Goal: Task Accomplishment & Management: Complete application form

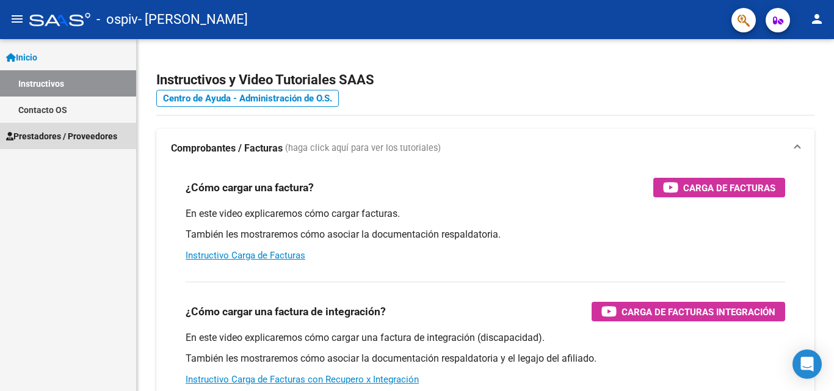
click at [77, 134] on span "Prestadores / Proveedores" at bounding box center [61, 135] width 111 height 13
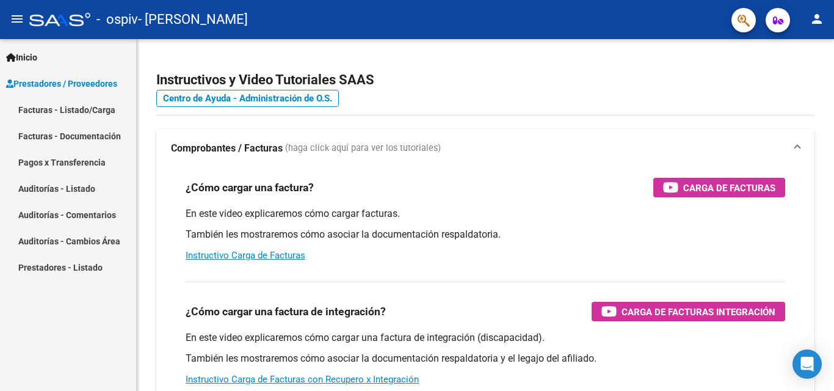
click at [79, 107] on link "Facturas - Listado/Carga" at bounding box center [68, 109] width 136 height 26
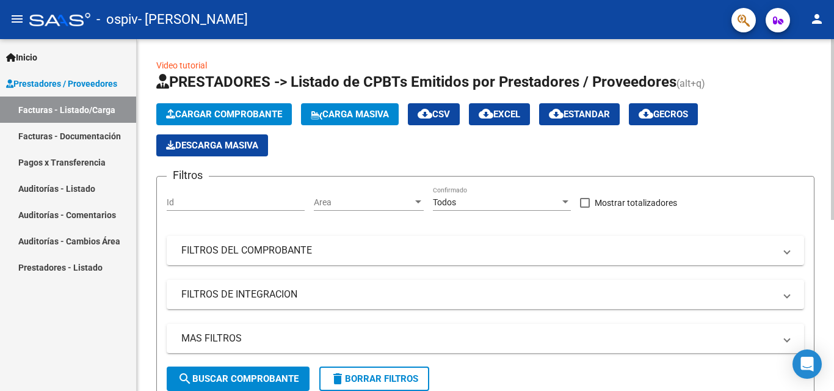
click at [247, 111] on span "Cargar Comprobante" at bounding box center [224, 114] width 116 height 11
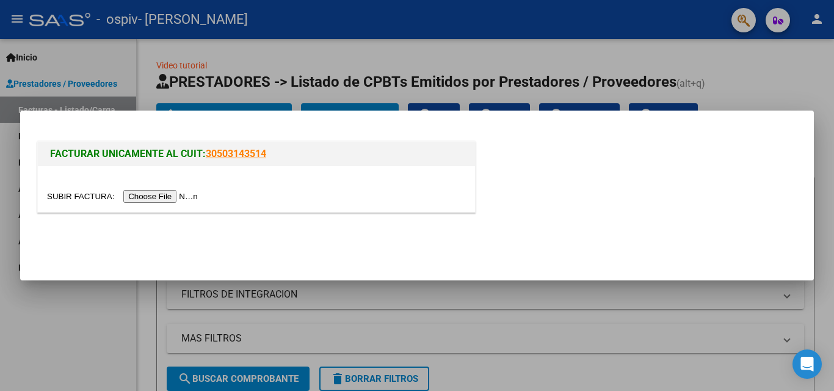
click at [168, 194] on input "file" at bounding box center [124, 196] width 154 height 13
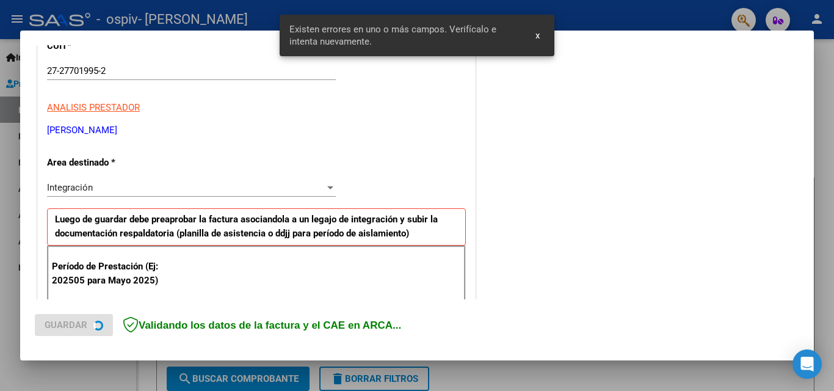
scroll to position [275, 0]
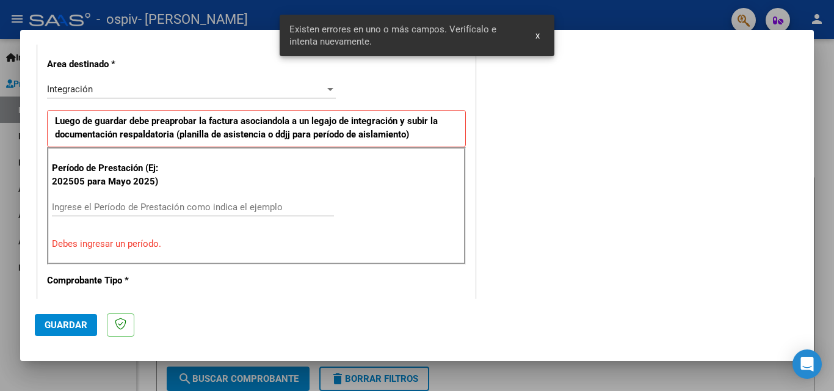
click at [327, 89] on div at bounding box center [330, 89] width 6 height 3
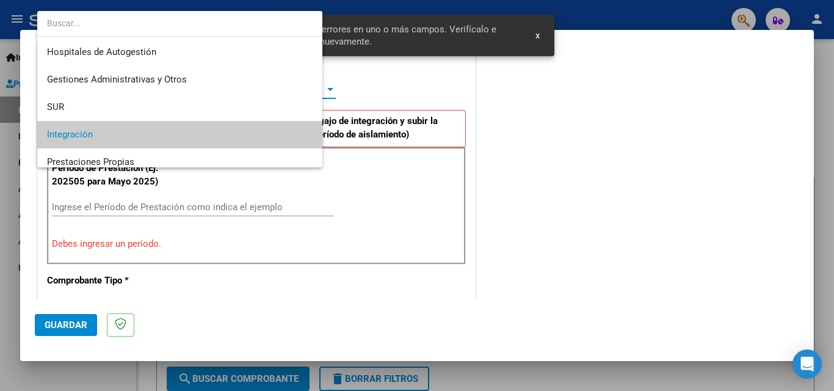
scroll to position [46, 0]
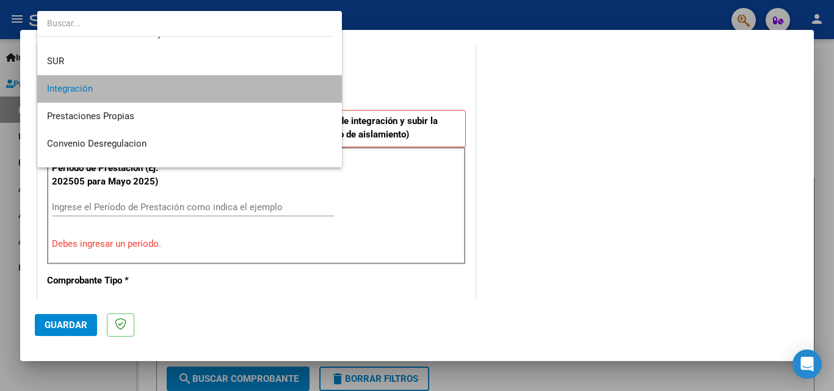
click at [215, 92] on span "Integración" at bounding box center [189, 88] width 285 height 27
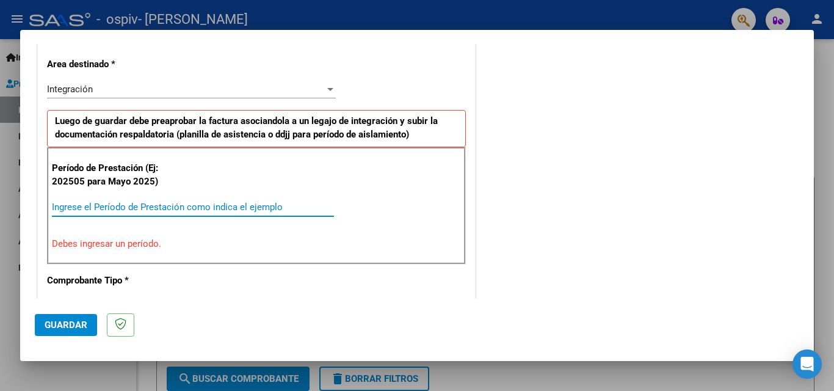
click at [70, 201] on input "Ingrese el Período de Prestación como indica el ejemplo" at bounding box center [193, 206] width 282 height 11
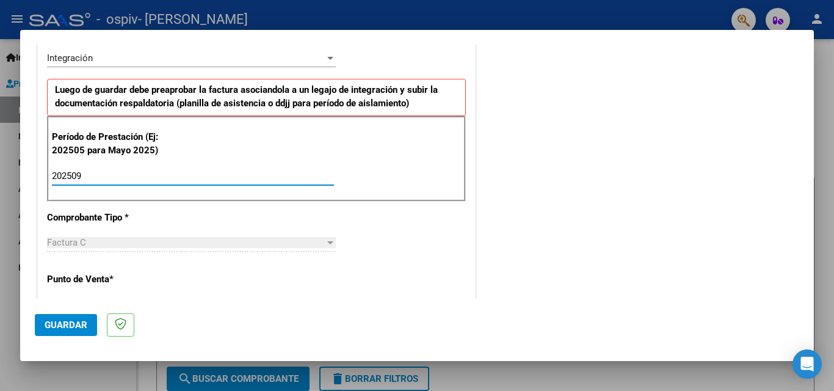
scroll to position [336, 0]
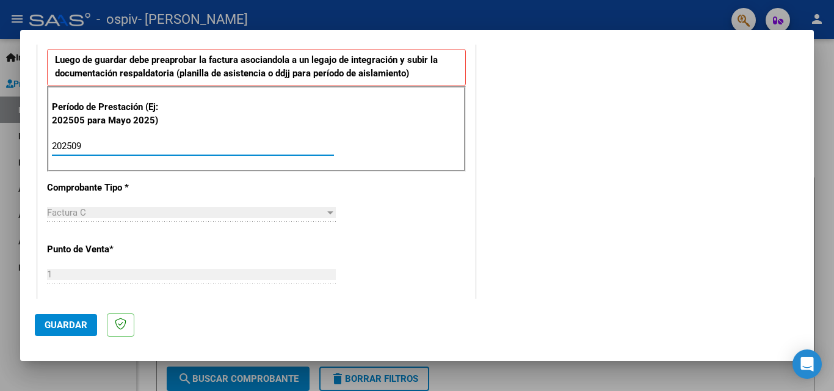
type input "202509"
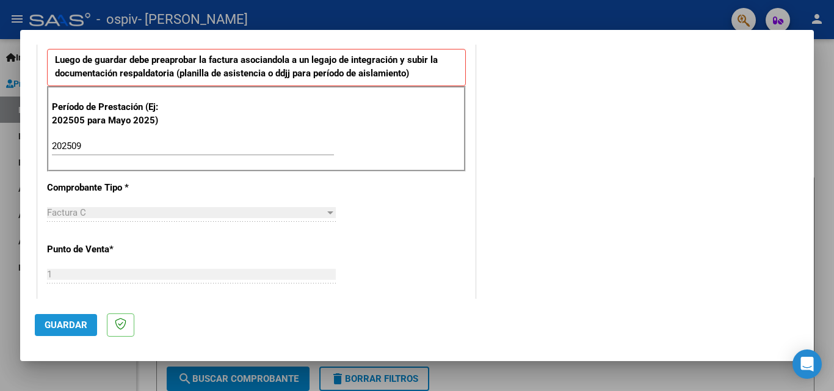
click at [82, 323] on span "Guardar" at bounding box center [66, 324] width 43 height 11
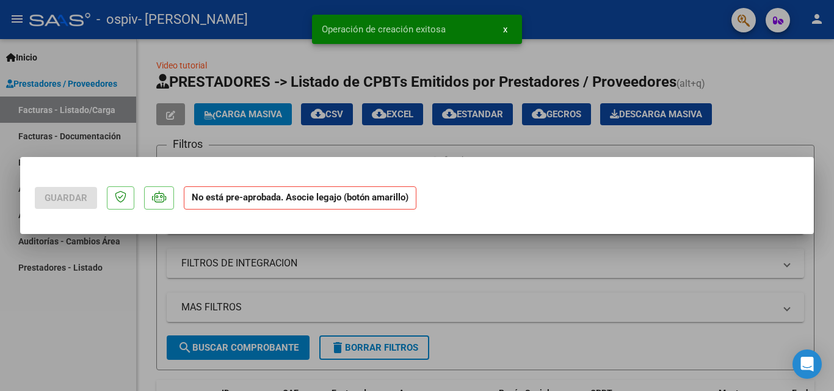
scroll to position [0, 0]
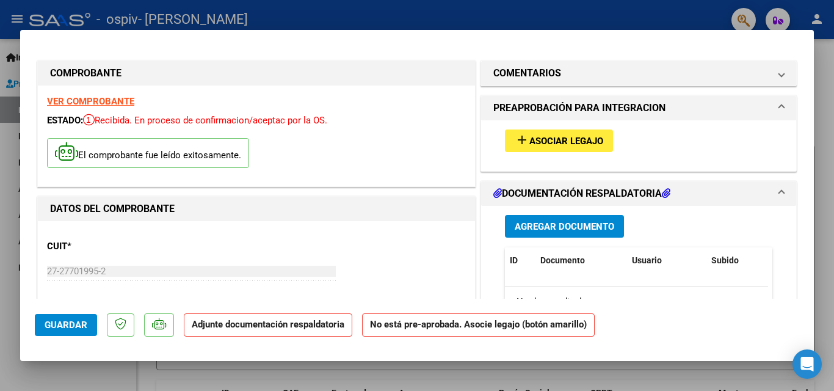
click at [584, 138] on span "Asociar Legajo" at bounding box center [566, 140] width 74 height 11
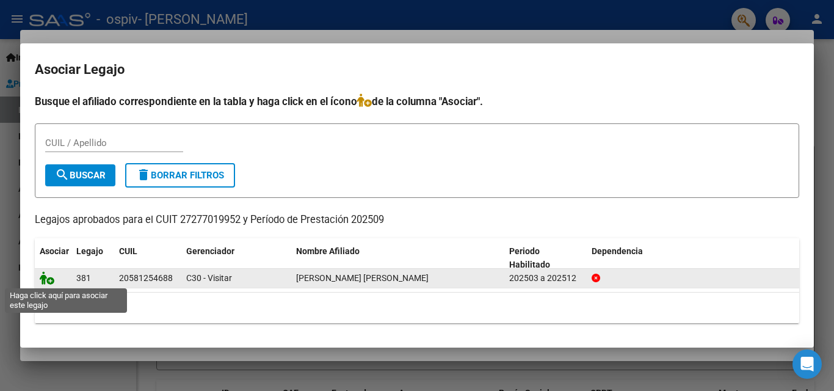
click at [49, 277] on icon at bounding box center [47, 277] width 15 height 13
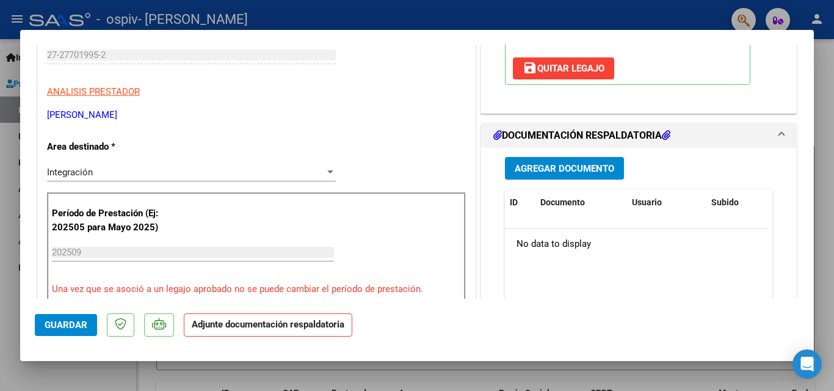
scroll to position [244, 0]
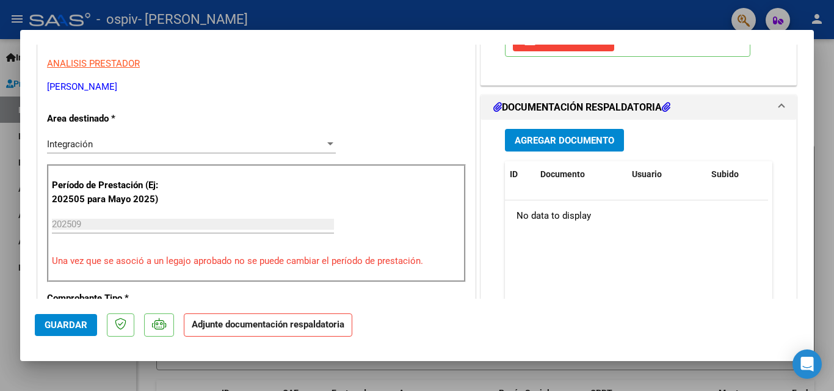
click at [536, 142] on span "Agregar Documento" at bounding box center [563, 140] width 99 height 11
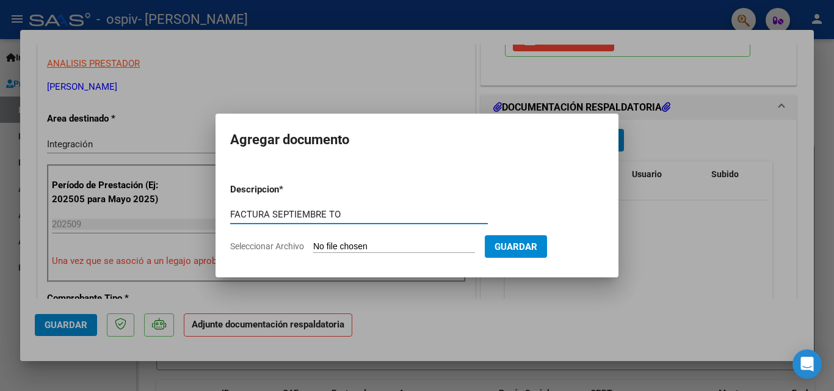
type input "FACTURA SEPTIEMBRE TO"
click at [363, 241] on input "Seleccionar Archivo" at bounding box center [394, 247] width 162 height 12
type input "C:\fakepath\27277019952_011_00001_00000399.pdf"
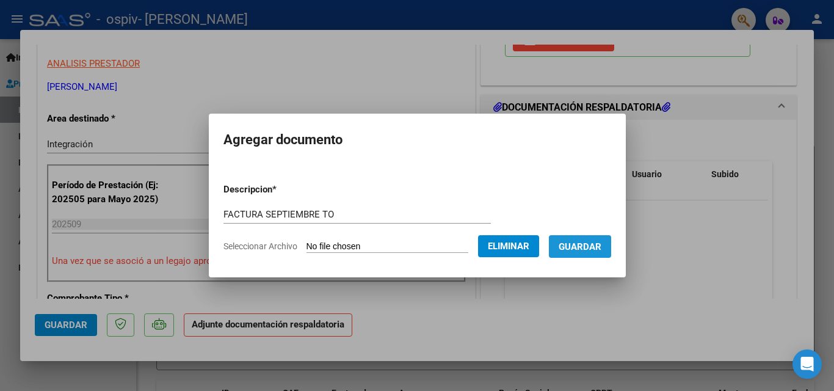
click at [601, 251] on span "Guardar" at bounding box center [579, 246] width 43 height 11
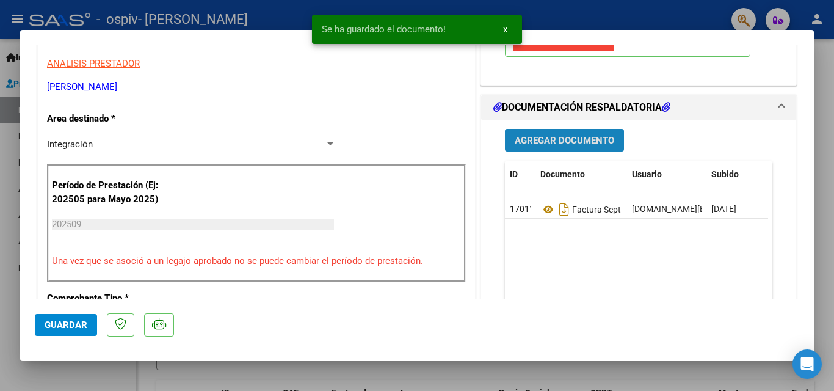
click at [585, 142] on span "Agregar Documento" at bounding box center [563, 140] width 99 height 11
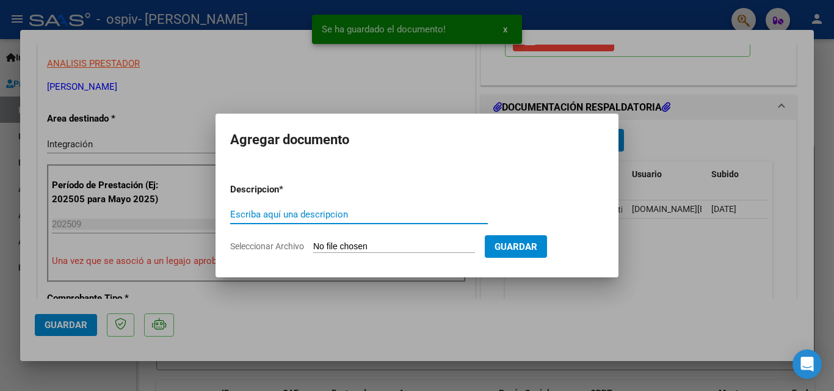
click at [242, 212] on input "Escriba aquí una descripcion" at bounding box center [359, 214] width 258 height 11
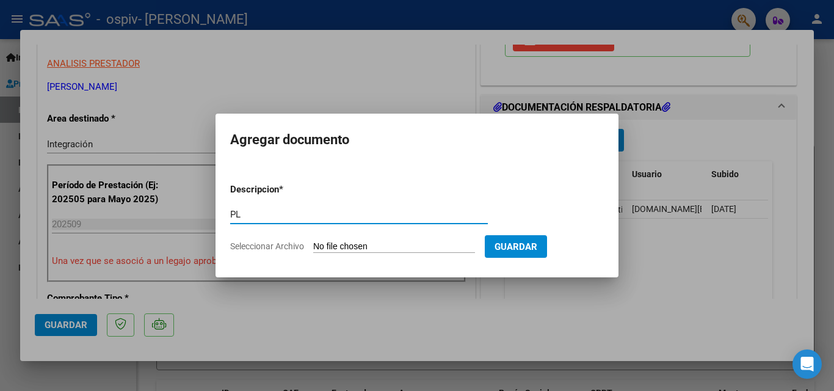
type input "PL"
click at [402, 46] on div at bounding box center [417, 195] width 834 height 391
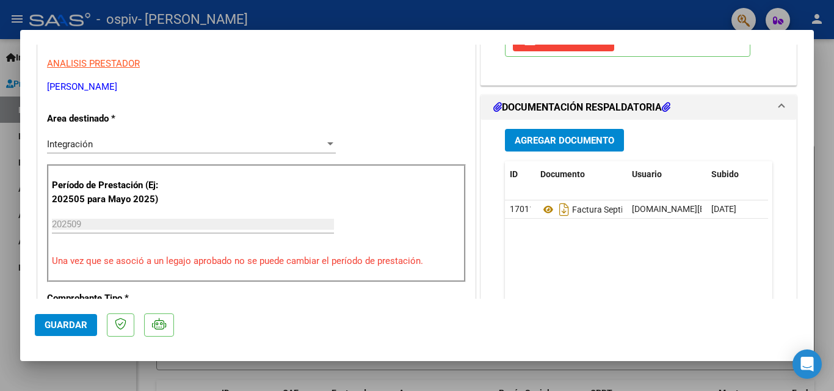
drag, startPoint x: 583, startPoint y: 211, endPoint x: 452, endPoint y: 118, distance: 160.3
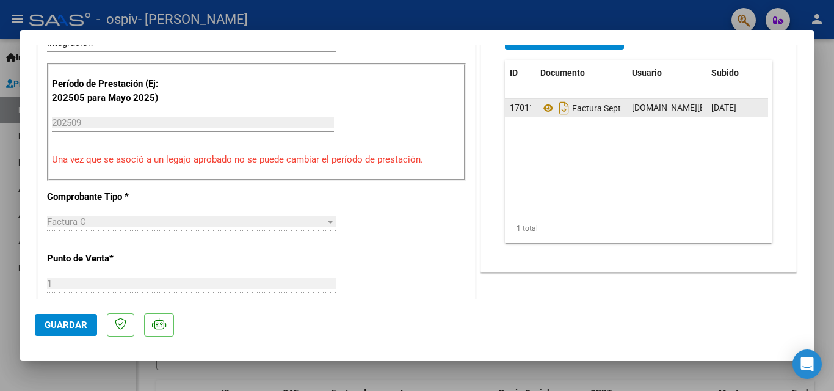
scroll to position [366, 0]
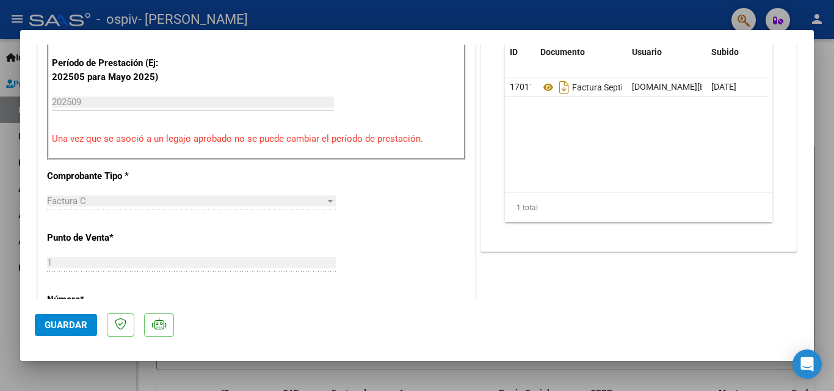
drag, startPoint x: 635, startPoint y: 91, endPoint x: 734, endPoint y: 128, distance: 104.9
click at [734, 128] on datatable-body "17011 Factura Septiembre To [DOMAIN_NAME][EMAIL_ADDRESS][DOMAIN_NAME] - [PERSON…" at bounding box center [636, 135] width 263 height 114
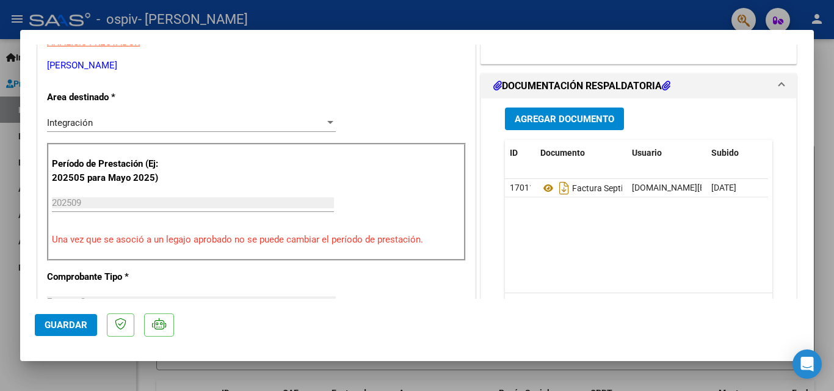
scroll to position [228, 0]
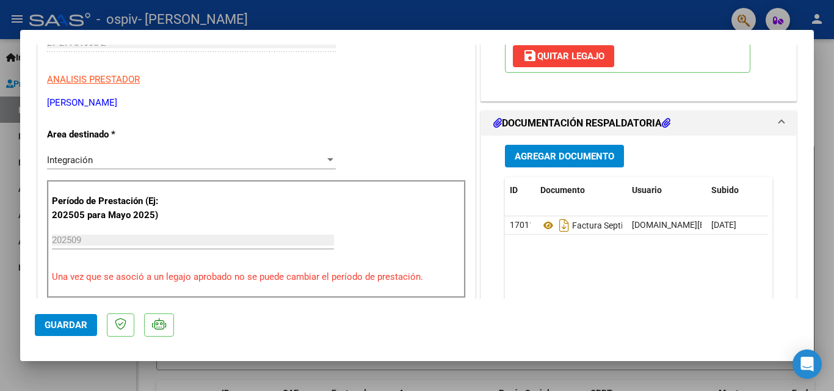
click at [524, 127] on h1 "DOCUMENTACIÓN RESPALDATORIA" at bounding box center [581, 123] width 177 height 15
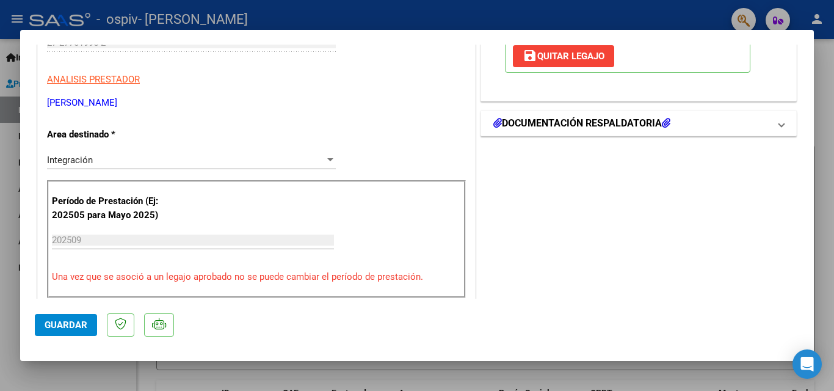
click at [779, 124] on span at bounding box center [781, 123] width 5 height 15
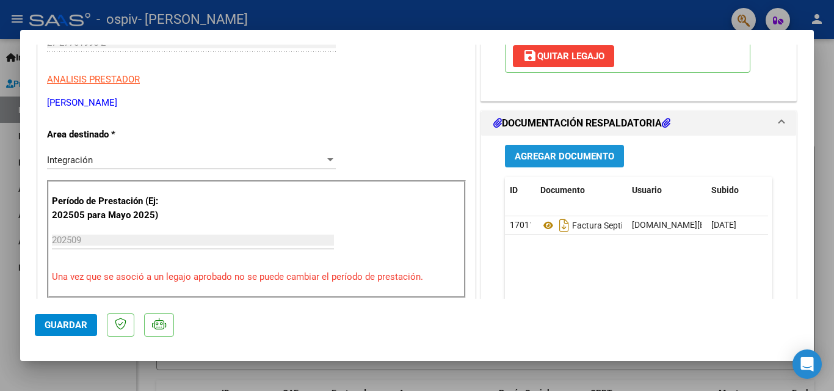
click at [564, 159] on span "Agregar Documento" at bounding box center [563, 156] width 99 height 11
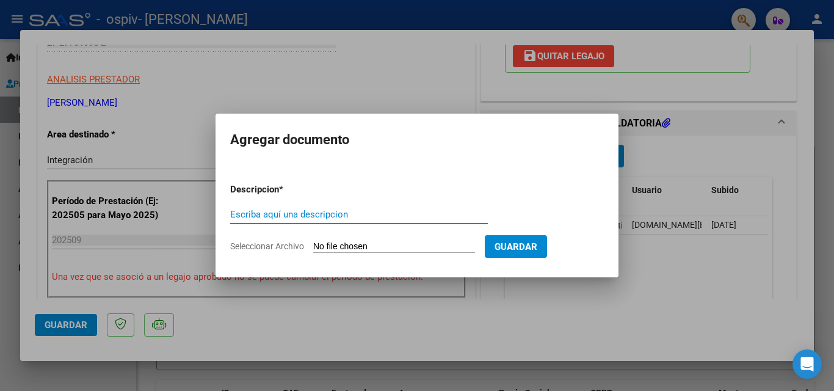
click at [236, 215] on input "Escriba aquí una descripcion" at bounding box center [359, 214] width 258 height 11
click at [341, 215] on input "PLANILLA DE ASISTENCIA T.O" at bounding box center [359, 214] width 258 height 11
type input "PLANILLA DE ASISTENCIA SEPTIEMBRE T.O"
click at [334, 245] on input "Seleccionar Archivo" at bounding box center [394, 247] width 162 height 12
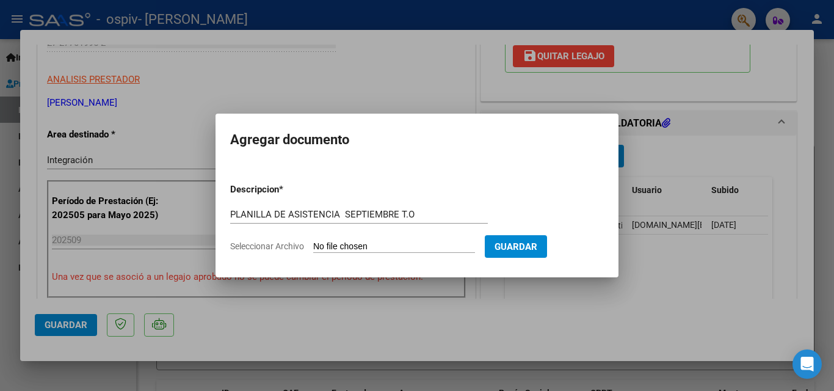
type input "C:\fakepath\[PERSON_NAME] TO SEP PLAN.pdf"
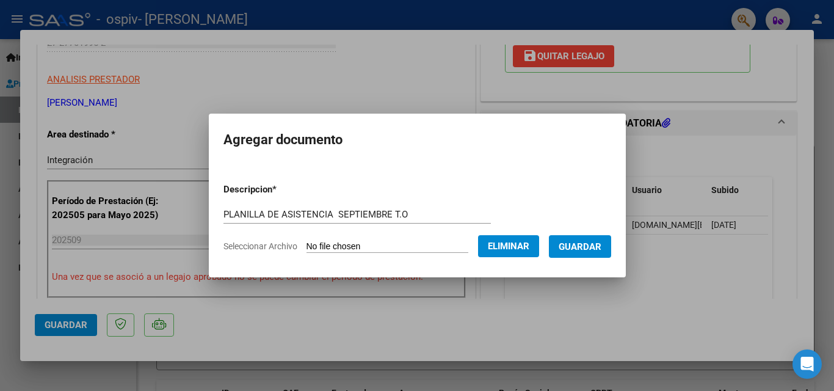
click at [597, 248] on span "Guardar" at bounding box center [579, 246] width 43 height 11
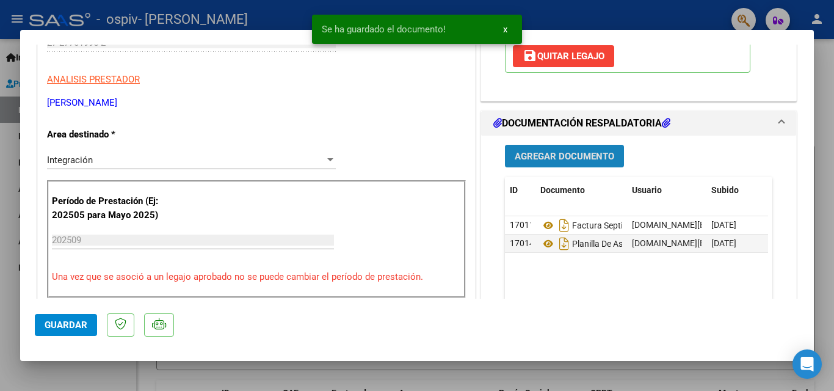
click at [570, 156] on span "Agregar Documento" at bounding box center [563, 156] width 99 height 11
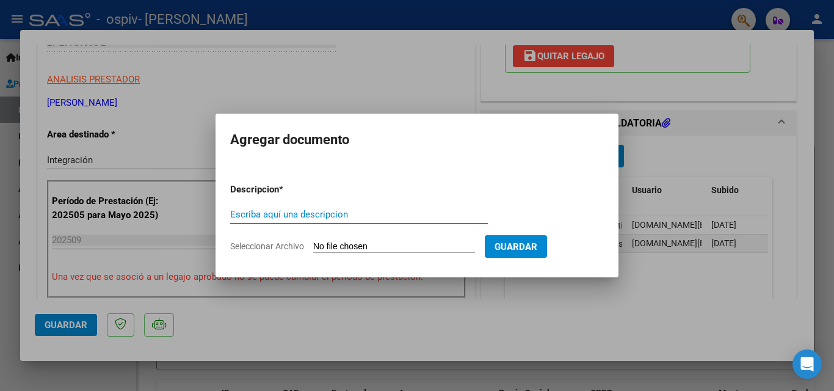
click at [233, 212] on input "Escriba aquí una descripcion" at bounding box center [359, 214] width 258 height 11
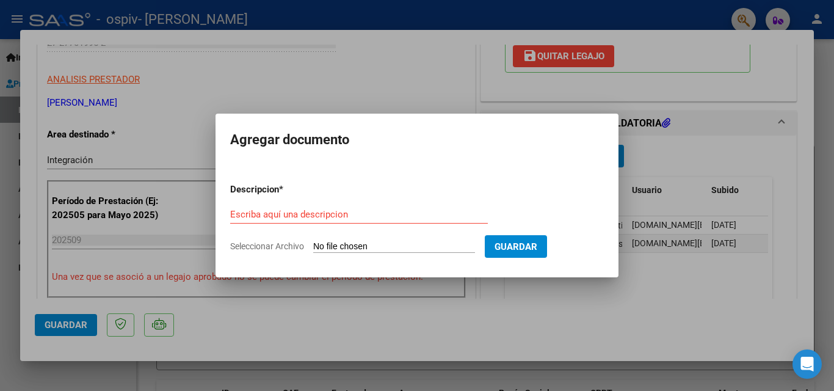
click at [334, 245] on input "Seleccionar Archivo" at bounding box center [394, 247] width 162 height 12
click at [234, 213] on input "Escriba aquí una descripcion" at bounding box center [359, 214] width 258 height 11
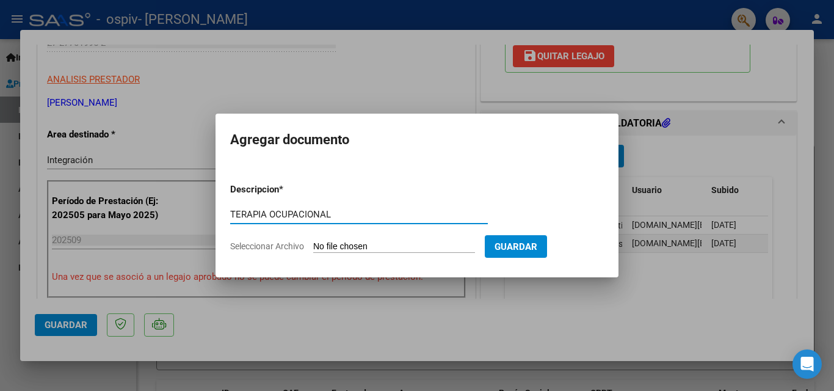
type input "TERAPIA OCUPACIONAL"
click at [366, 240] on app-file-uploader "Seleccionar Archivo" at bounding box center [357, 245] width 254 height 11
click at [323, 246] on input "Seleccionar Archivo" at bounding box center [394, 247] width 162 height 12
type input "C:\fakepath\[PERSON_NAME] TO 2025 (3).pdf"
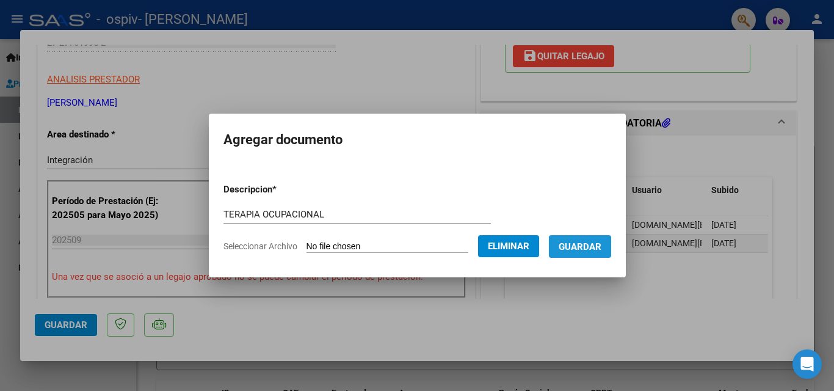
click at [601, 247] on span "Guardar" at bounding box center [579, 246] width 43 height 11
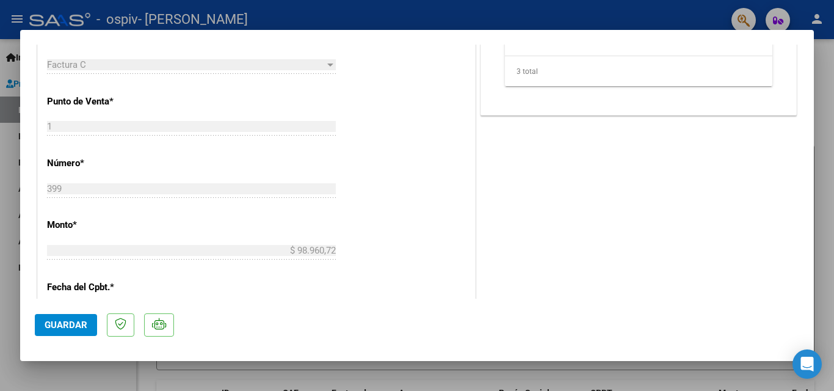
scroll to position [472, 0]
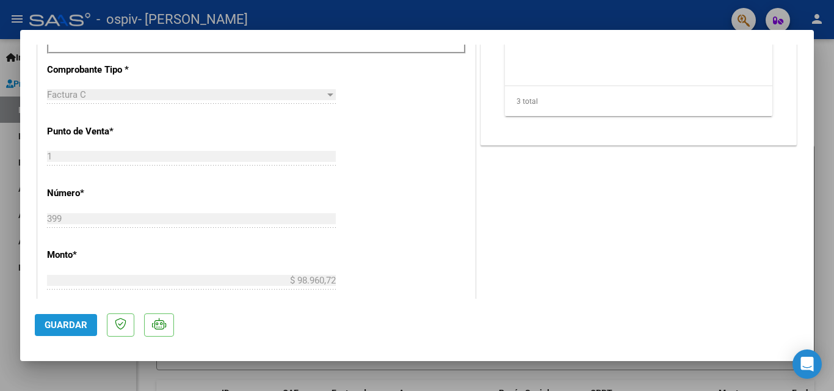
click at [70, 323] on span "Guardar" at bounding box center [66, 324] width 43 height 11
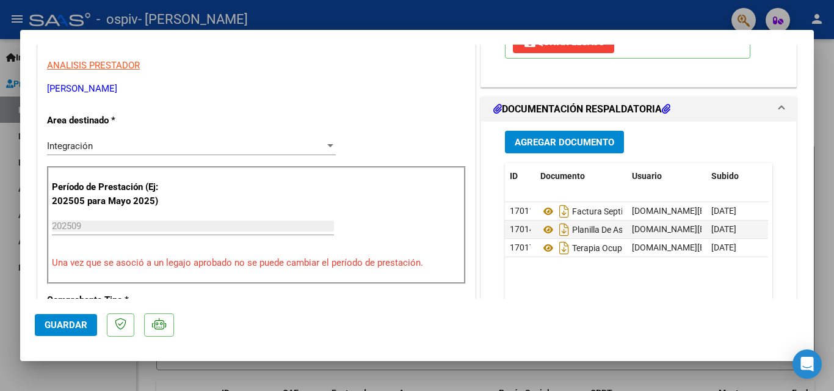
scroll to position [228, 0]
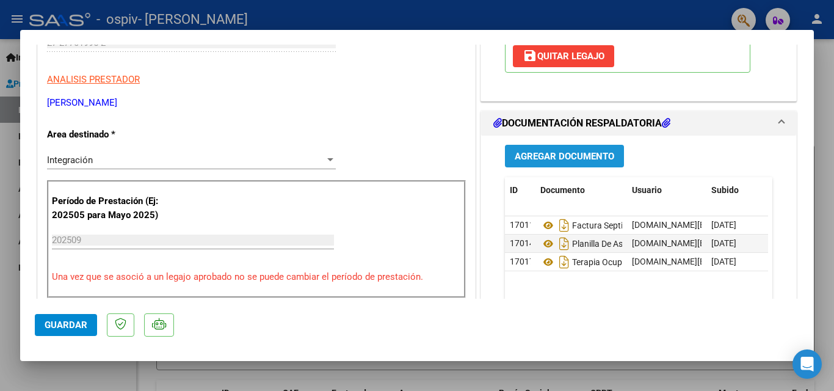
click at [540, 159] on span "Agregar Documento" at bounding box center [563, 156] width 99 height 11
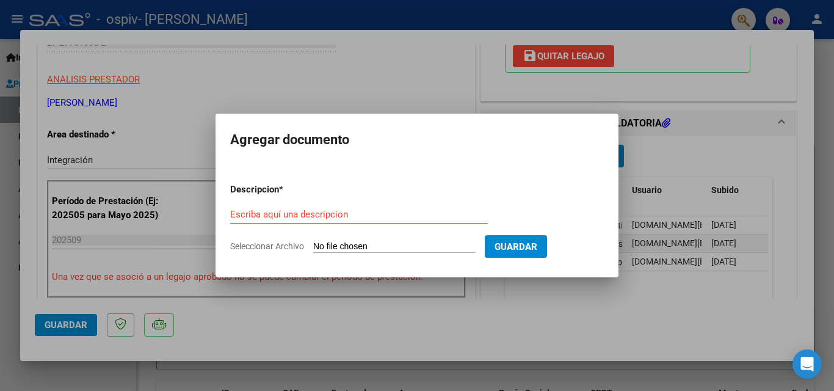
click at [405, 51] on div at bounding box center [417, 195] width 834 height 391
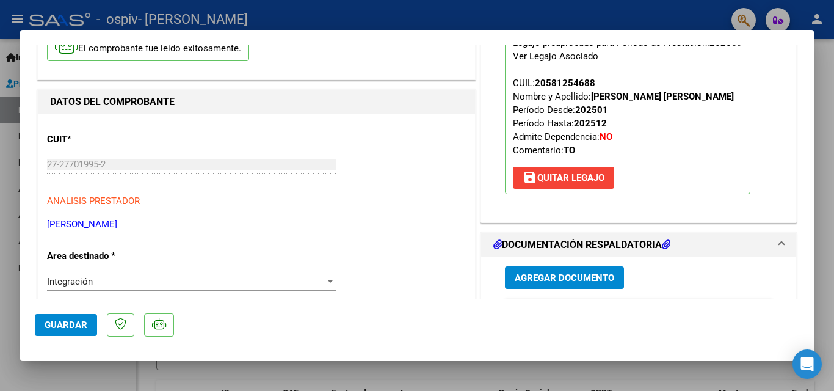
scroll to position [106, 0]
click at [16, 20] on div at bounding box center [417, 195] width 834 height 391
type input "$ 0,00"
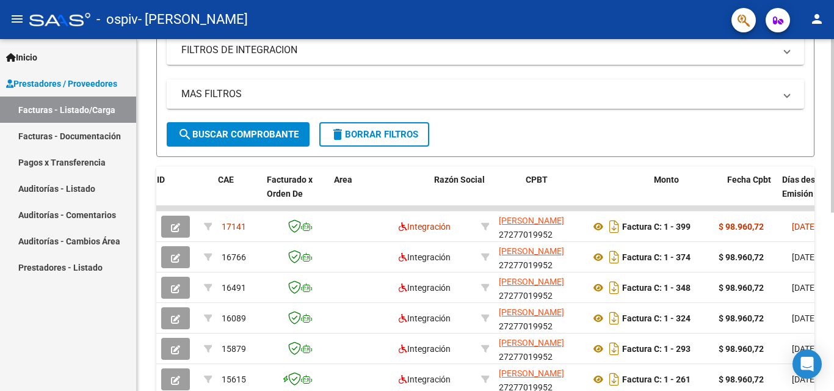
scroll to position [0, 1]
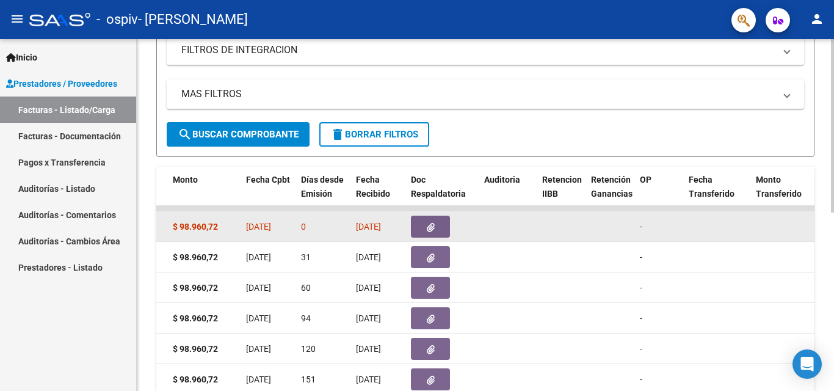
drag, startPoint x: 811, startPoint y: 224, endPoint x: 781, endPoint y: 216, distance: 31.5
click at [821, 217] on div "Video tutorial PRESTADORES -> Listado de CPBTs Emitidos por Prestadores / Prove…" at bounding box center [485, 147] width 697 height 704
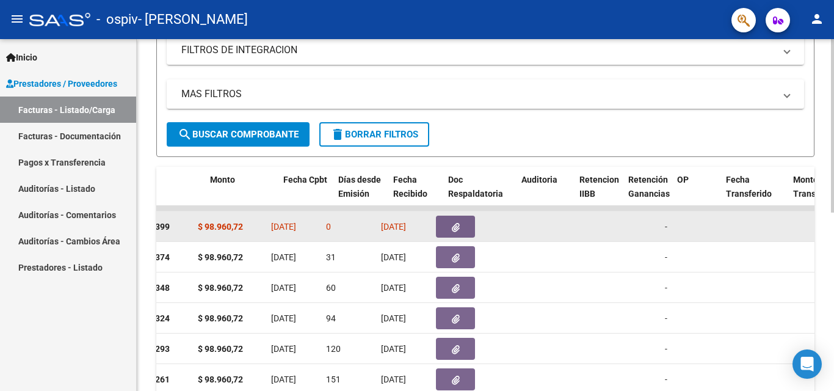
scroll to position [0, 423]
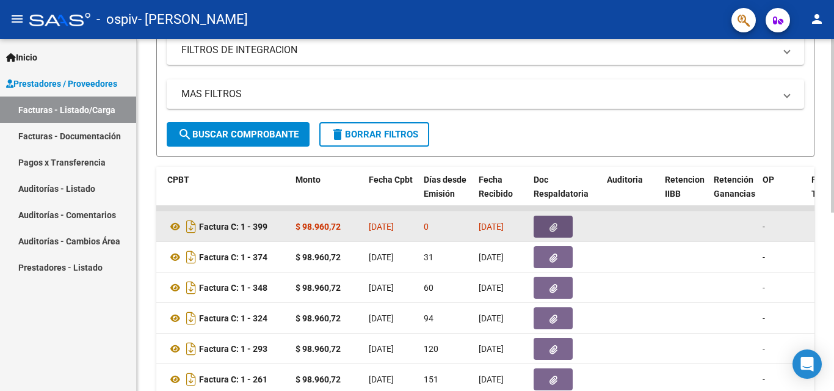
click at [552, 229] on icon "button" at bounding box center [553, 227] width 8 height 9
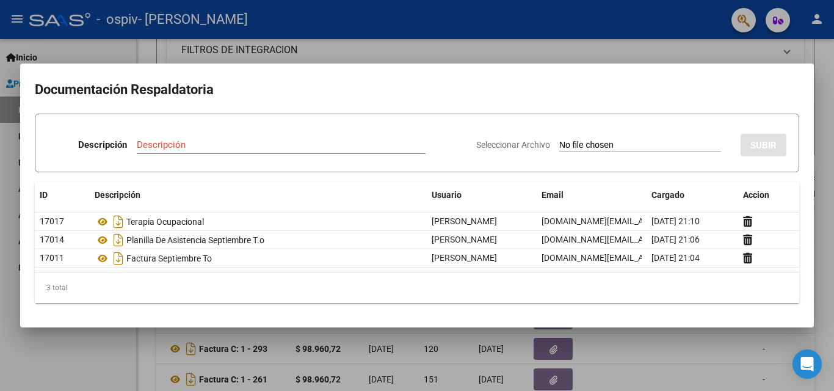
click at [65, 342] on div at bounding box center [417, 195] width 834 height 391
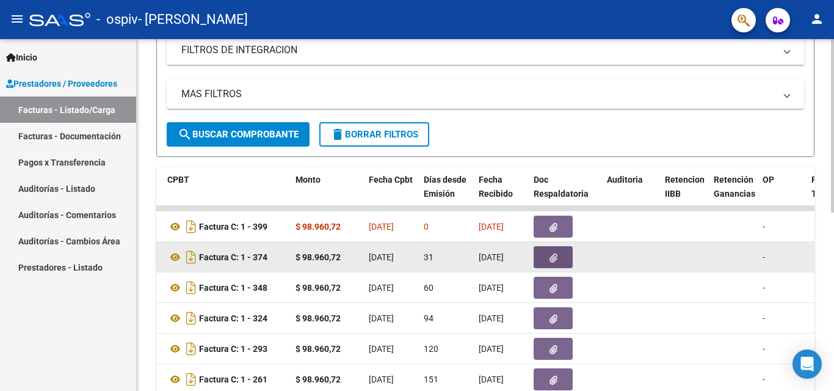
click at [561, 253] on button "button" at bounding box center [552, 257] width 39 height 22
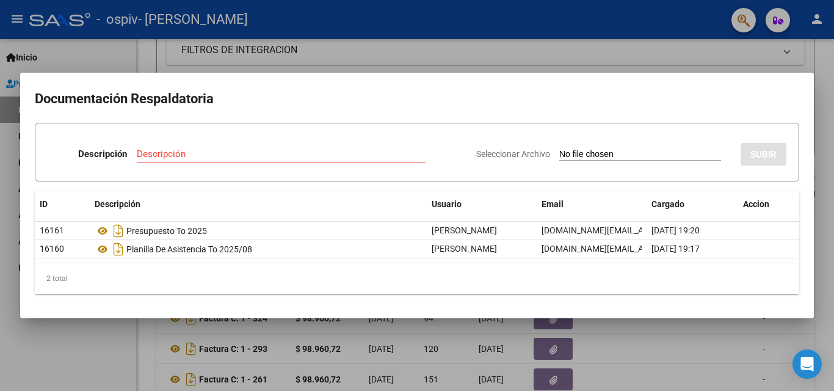
click at [107, 317] on mat-dialog-container "Documentación Respaldatoria Descripción Descripción Seleccionar Archivo SUBIR I…" at bounding box center [416, 195] width 793 height 245
click at [102, 348] on div at bounding box center [417, 195] width 834 height 391
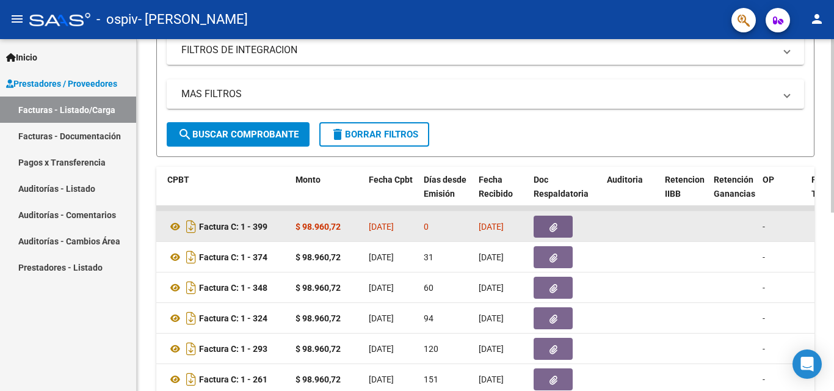
click at [555, 227] on icon "button" at bounding box center [553, 227] width 8 height 9
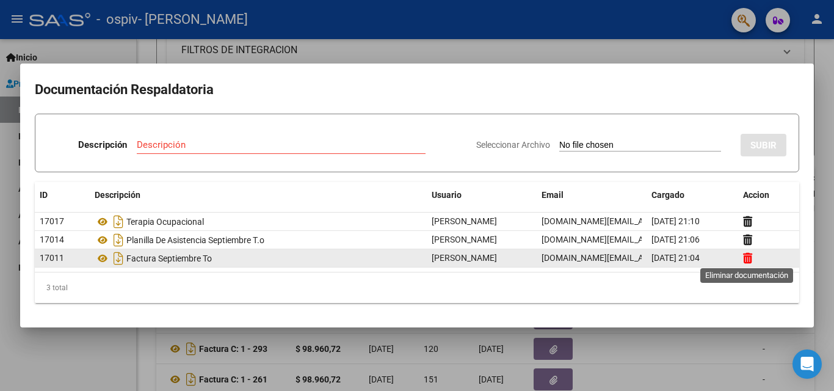
click at [749, 258] on icon at bounding box center [747, 258] width 9 height 12
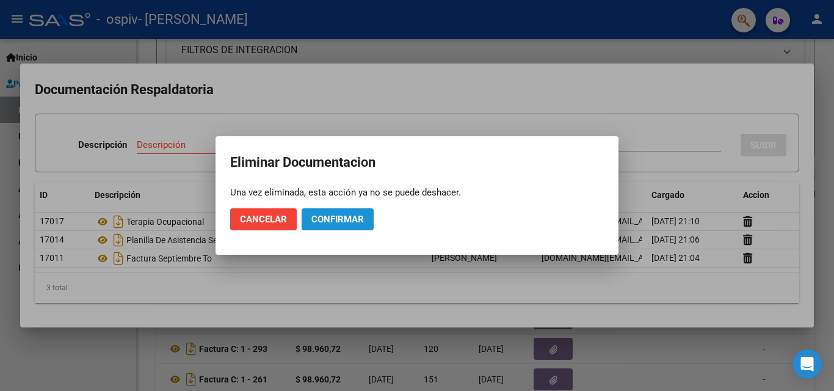
click at [344, 221] on span "Confirmar" at bounding box center [337, 219] width 52 height 11
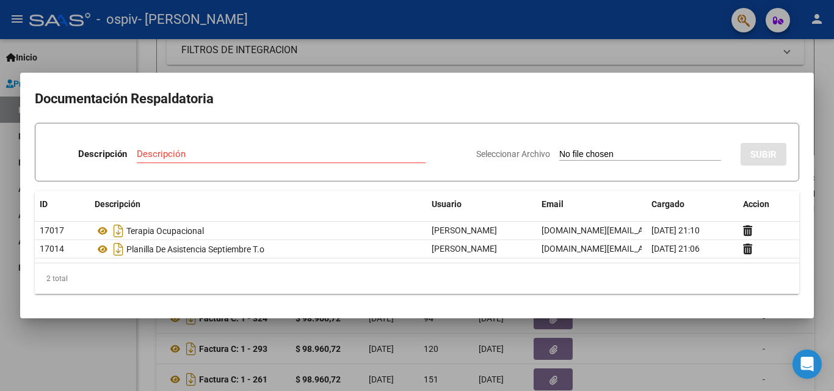
click at [103, 355] on div at bounding box center [417, 195] width 834 height 391
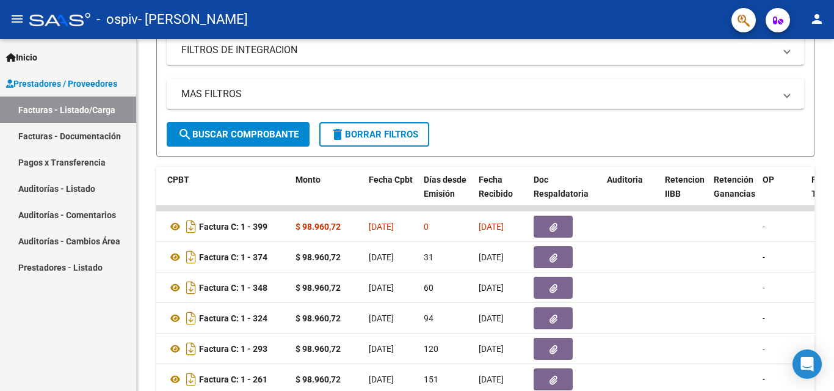
click at [71, 311] on div "Inicio Instructivos Contacto OS Prestadores / Proveedores Facturas - Listado/Ca…" at bounding box center [68, 215] width 136 height 352
click at [48, 321] on div "Inicio Instructivos Contacto OS Prestadores / Proveedores Facturas - Listado/Ca…" at bounding box center [68, 215] width 136 height 352
